Goal: Check status: Check status

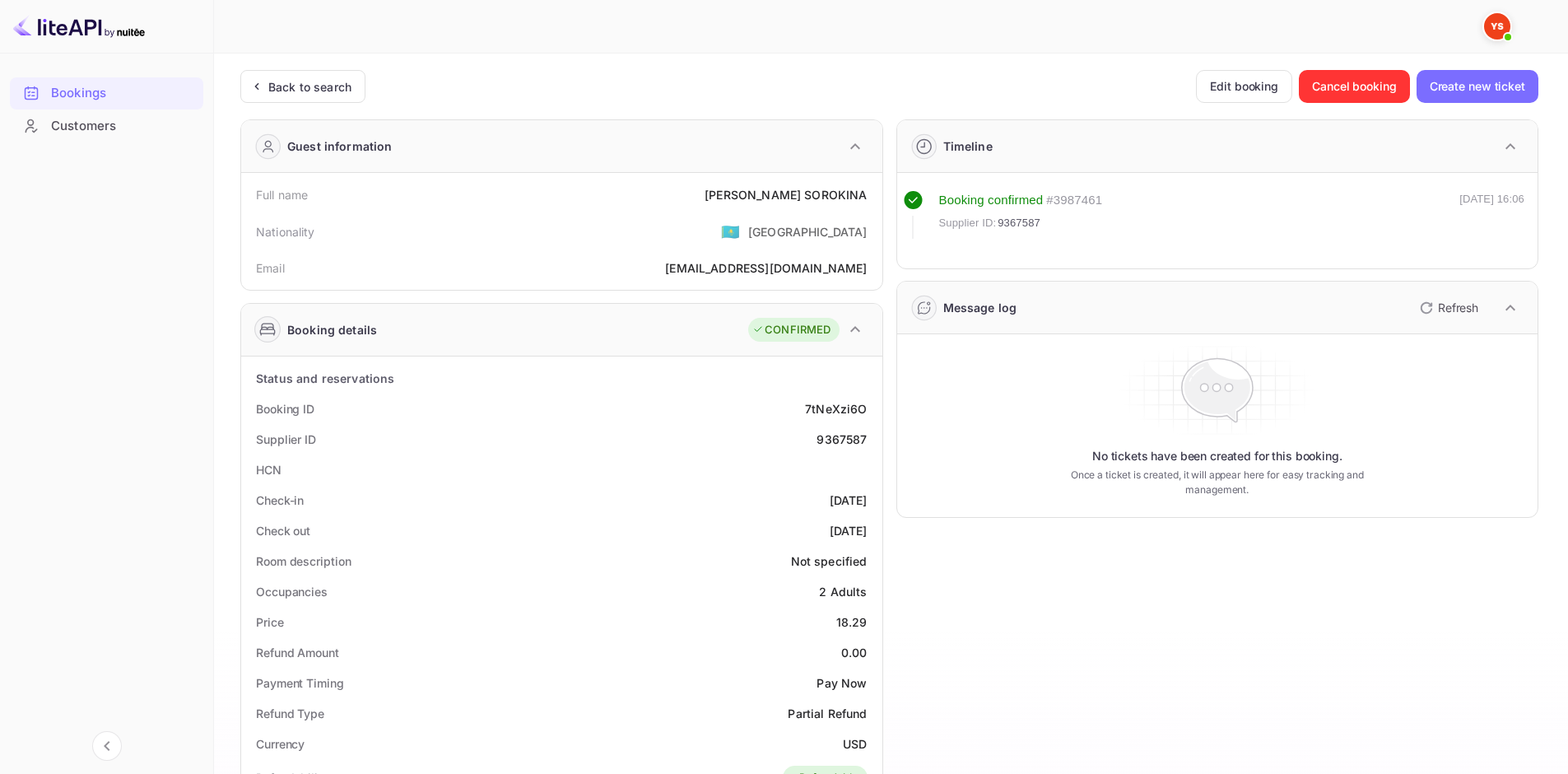
click at [355, 88] on div "Back to search" at bounding box center [303, 86] width 125 height 33
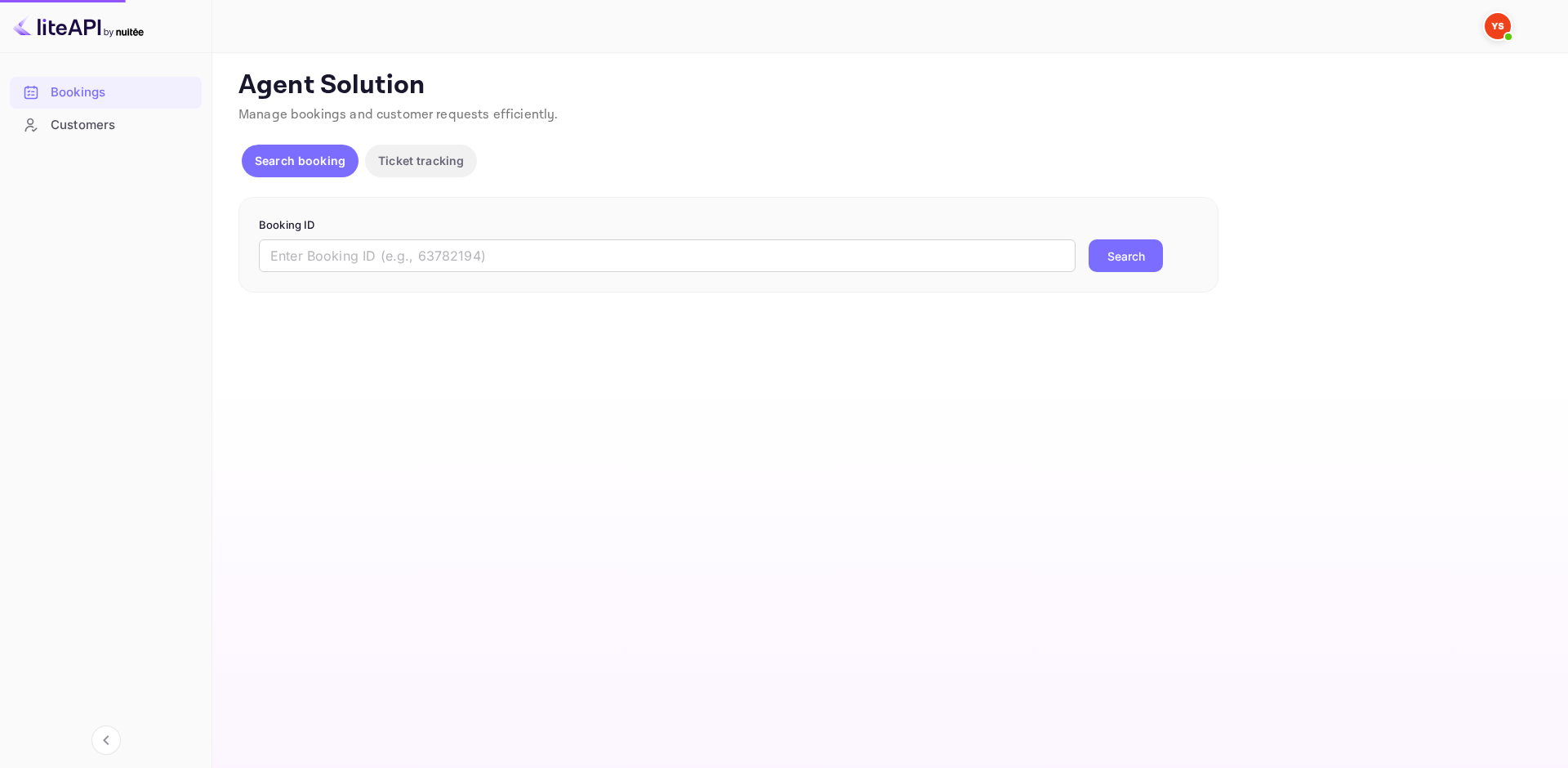
click at [406, 239] on form "Booking ID ​ Search" at bounding box center [728, 245] width 939 height 56
click at [415, 256] on input "text" at bounding box center [667, 255] width 817 height 33
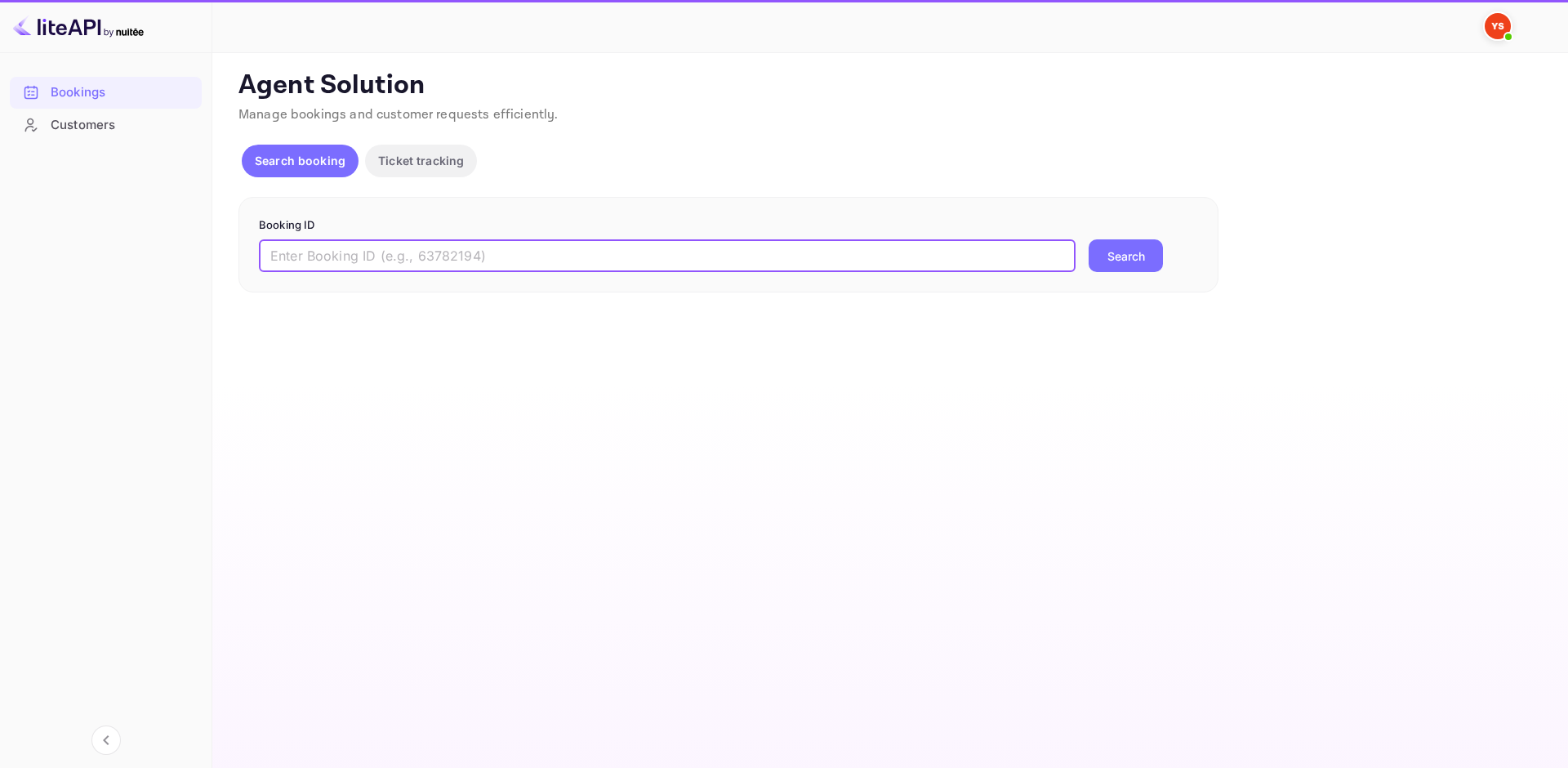
paste input "9361427"
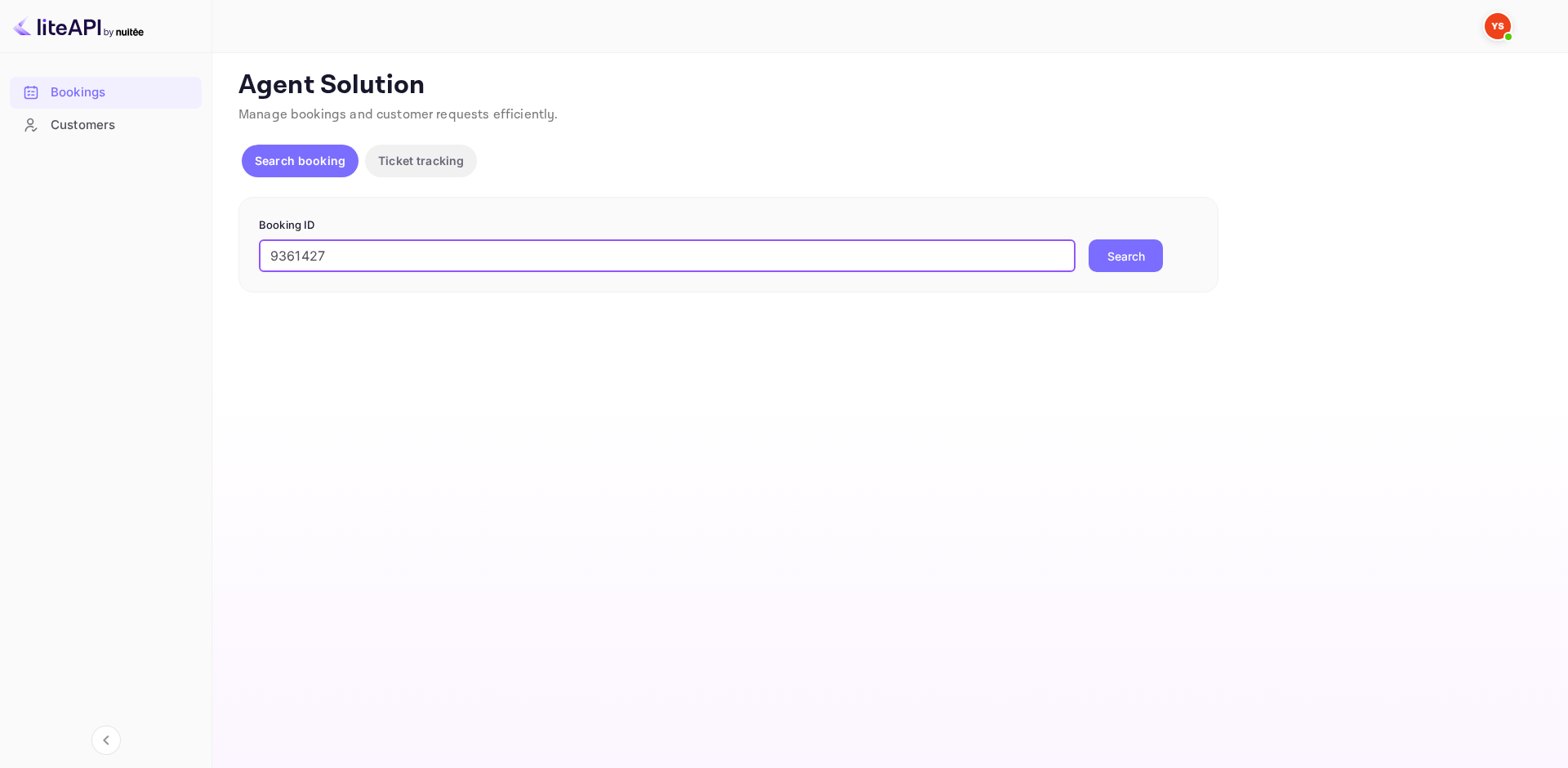
type input "9361427"
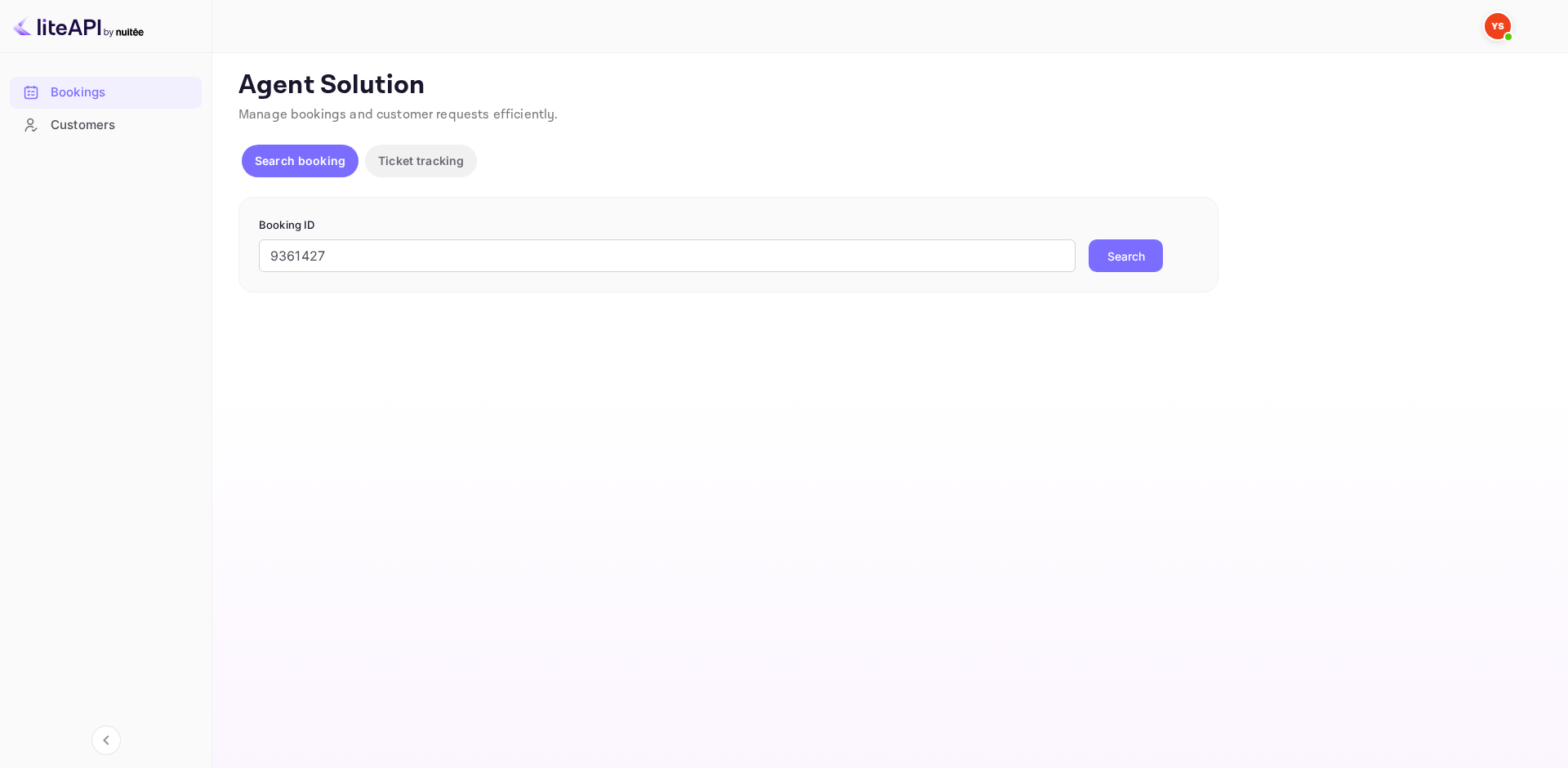
click at [1135, 256] on button "Search" at bounding box center [1125, 255] width 74 height 33
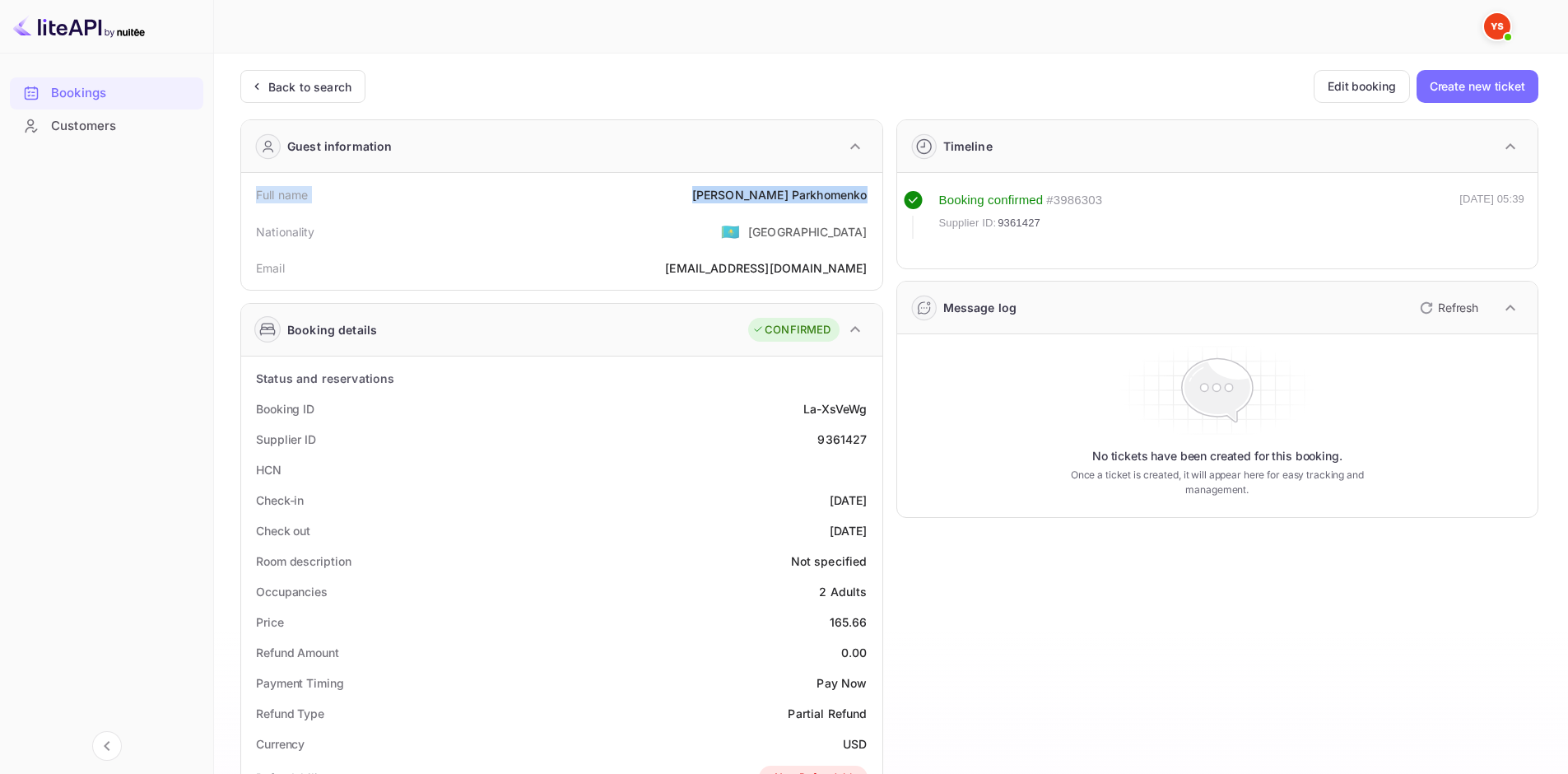
drag, startPoint x: 254, startPoint y: 189, endPoint x: 866, endPoint y: 189, distance: 612.0
click at [866, 189] on div "Full name [PERSON_NAME]" at bounding box center [561, 195] width 628 height 30
copy div "Full name [PERSON_NAME]"
drag, startPoint x: 247, startPoint y: 408, endPoint x: 870, endPoint y: 437, distance: 623.7
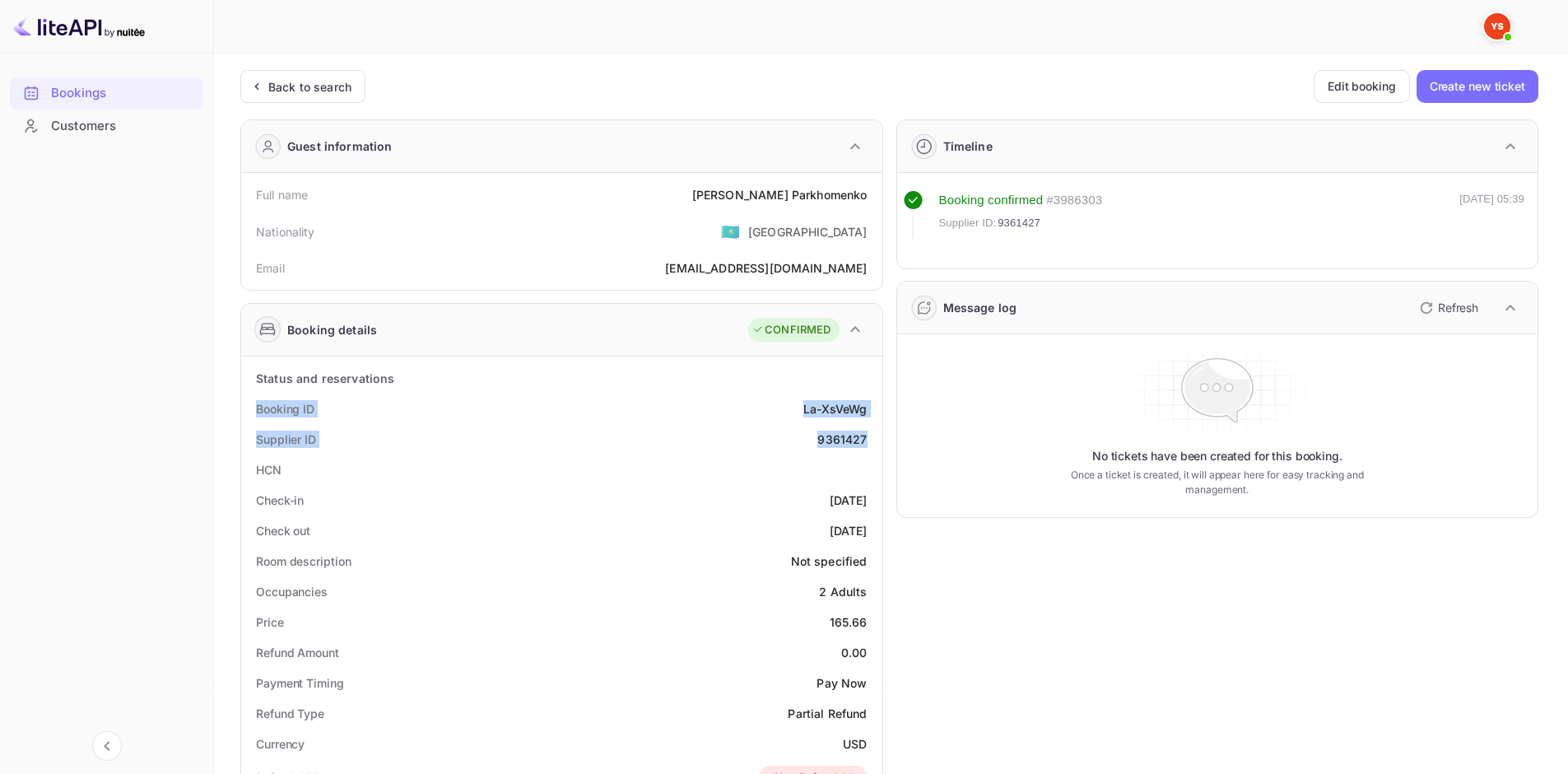
copy div "Booking ID La-XsVeWg Supplier ID 9361427"
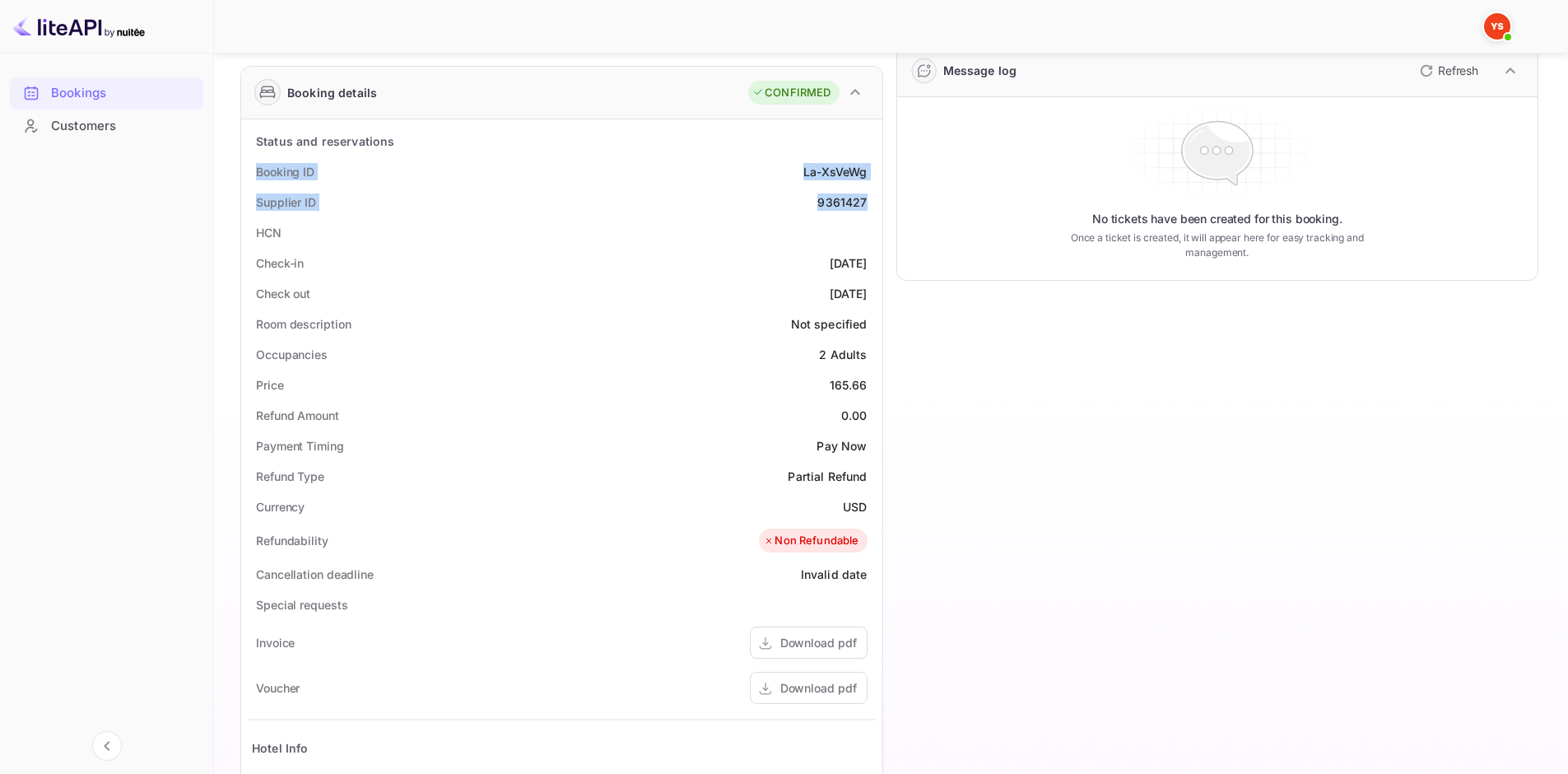
scroll to position [247, 0]
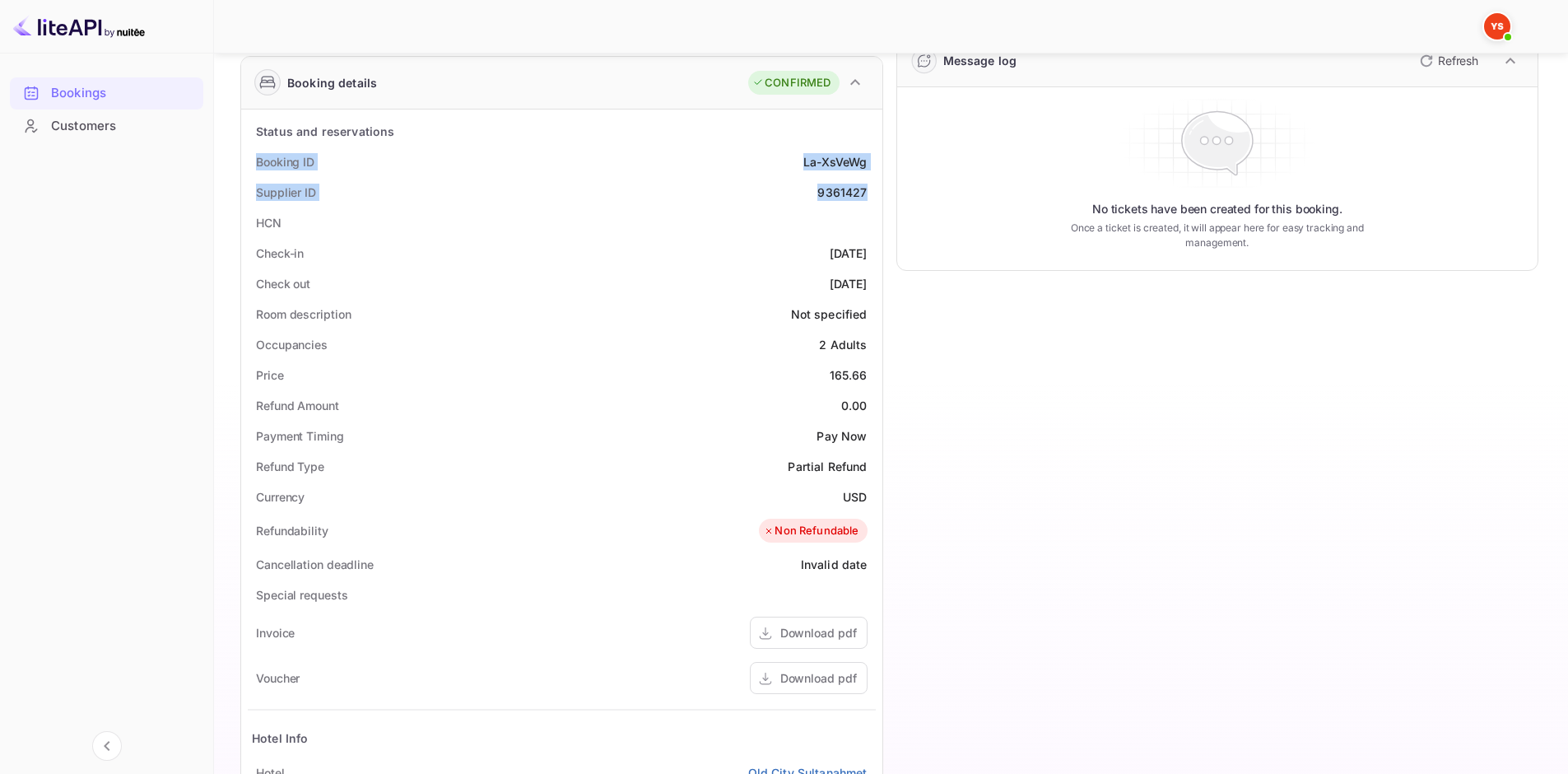
drag, startPoint x: 253, startPoint y: 251, endPoint x: 867, endPoint y: 287, distance: 615.1
click at [867, 287] on div "Status and reservations Booking ID La-XsVeWg Supplier ID 9361427 HCN Check-in […" at bounding box center [561, 563] width 628 height 894
copy div "Check-in [DATE] Check out [DATE]"
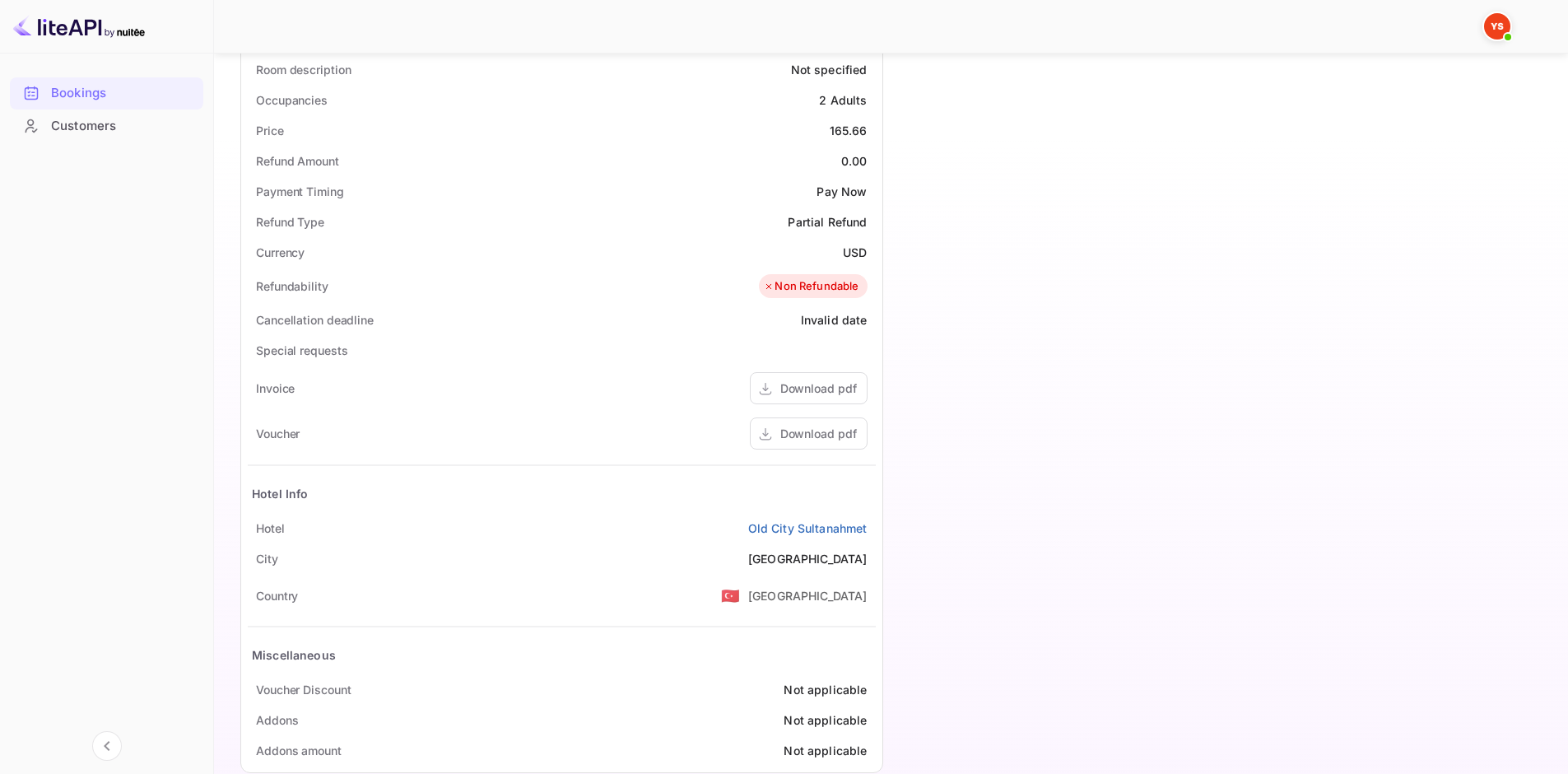
scroll to position [440, 0]
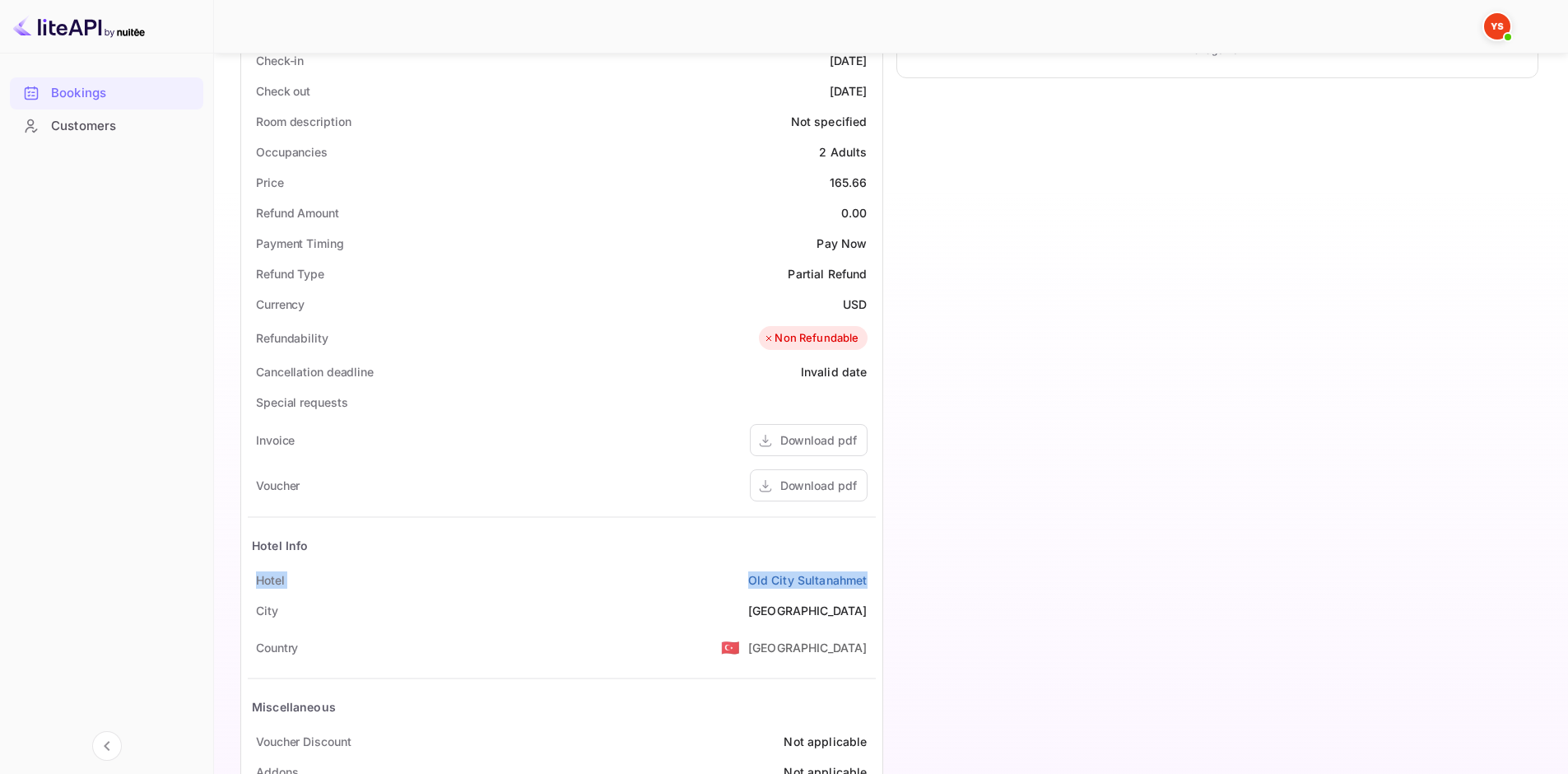
drag, startPoint x: 255, startPoint y: 577, endPoint x: 871, endPoint y: 575, distance: 616.0
click at [871, 575] on div "[GEOGRAPHIC_DATA]" at bounding box center [561, 580] width 628 height 30
copy div "[GEOGRAPHIC_DATA]"
